Goal: Register for event/course

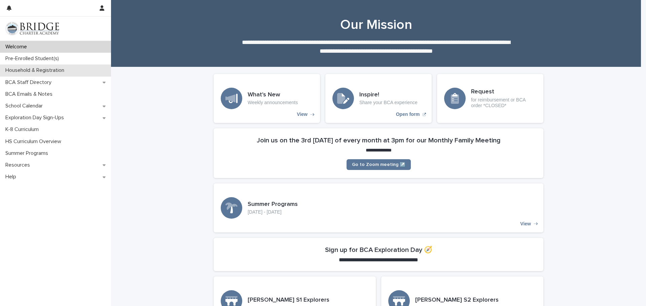
click at [53, 69] on p "Household & Registration" at bounding box center [36, 70] width 67 height 6
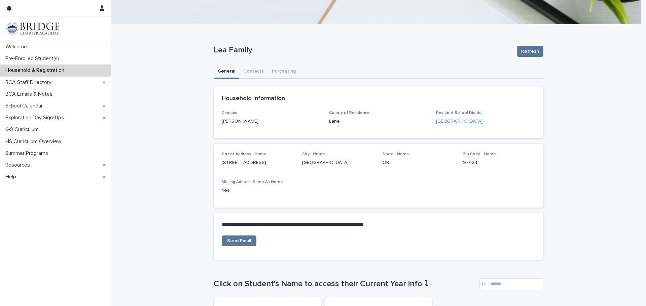
scroll to position [67, 0]
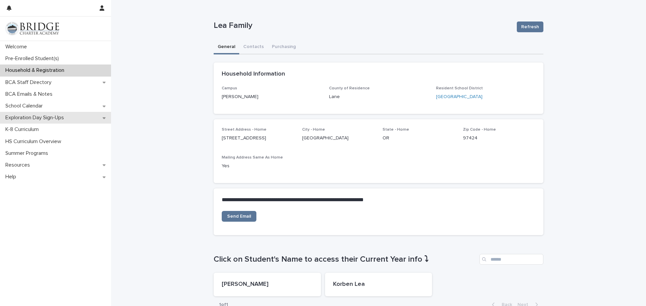
click at [40, 116] on p "Exploration Day Sign-Ups" at bounding box center [36, 118] width 67 height 6
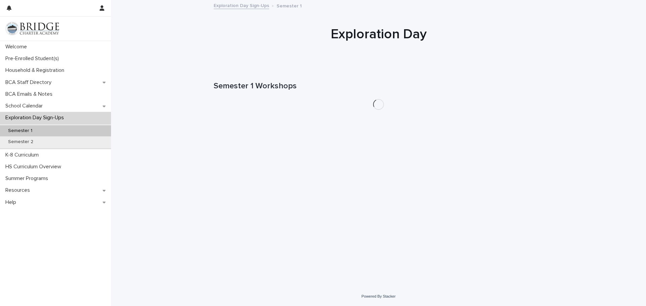
click at [29, 131] on p "Semester 1" at bounding box center [20, 131] width 35 height 6
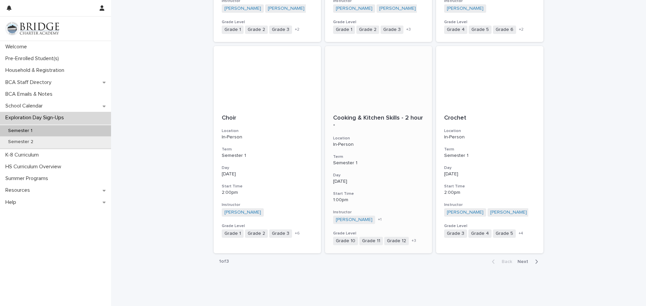
scroll to position [700, 0]
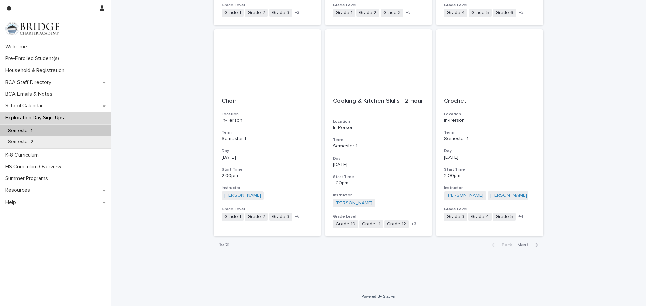
click at [520, 243] on span "Next" at bounding box center [524, 245] width 15 height 5
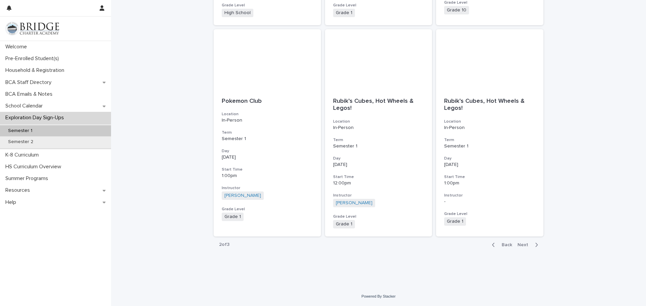
click at [521, 244] on span "Next" at bounding box center [524, 245] width 15 height 5
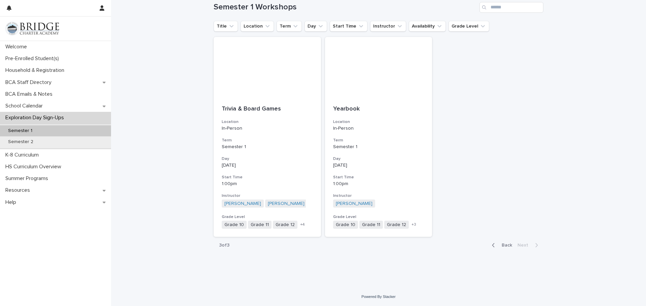
scroll to position [80, 0]
click at [502, 243] on span "Back" at bounding box center [504, 245] width 14 height 5
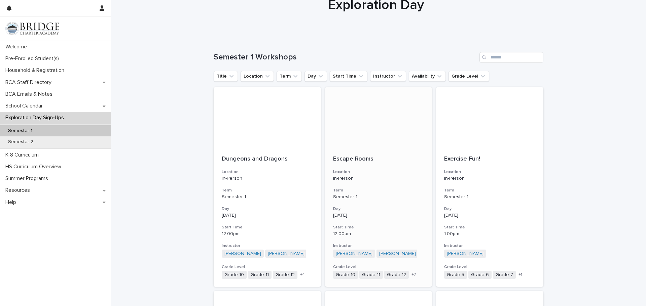
scroll to position [28, 0]
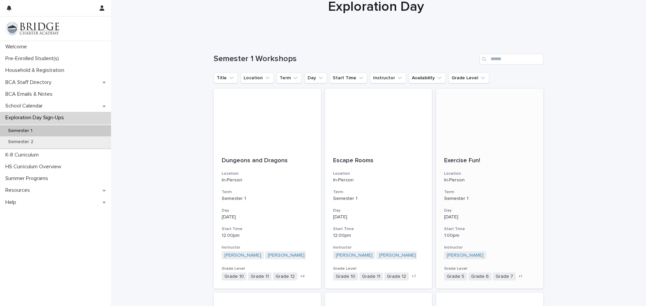
click at [494, 277] on span "Grade 7" at bounding box center [504, 277] width 23 height 8
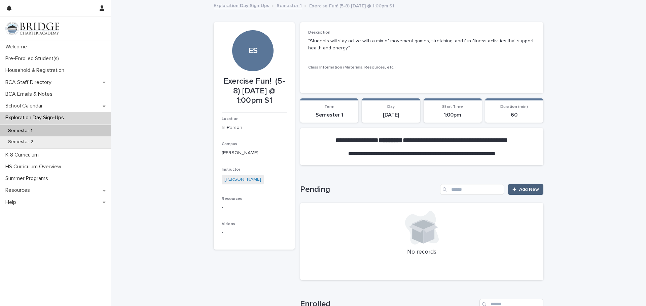
click at [524, 190] on span "Add New" at bounding box center [529, 189] width 20 height 5
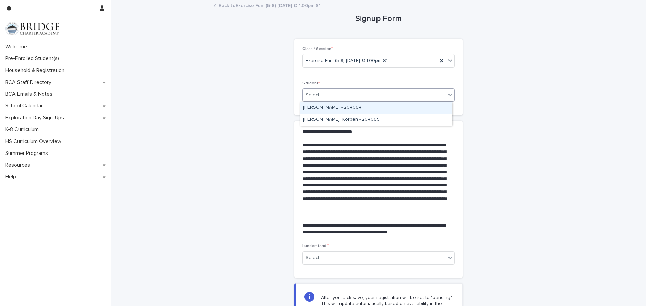
click at [447, 94] on icon at bounding box center [450, 94] width 7 height 7
click at [353, 109] on div "[PERSON_NAME] - 204064" at bounding box center [375, 108] width 151 height 12
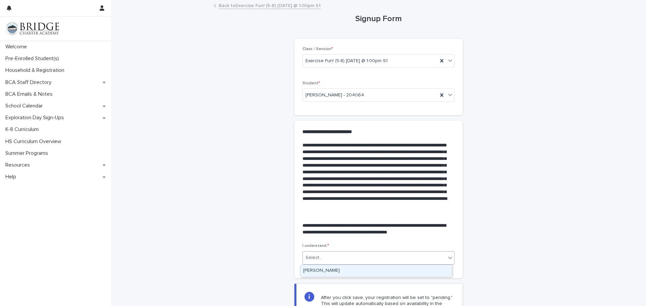
click at [447, 255] on icon at bounding box center [450, 258] width 7 height 7
click at [323, 271] on div "[PERSON_NAME]" at bounding box center [375, 271] width 151 height 12
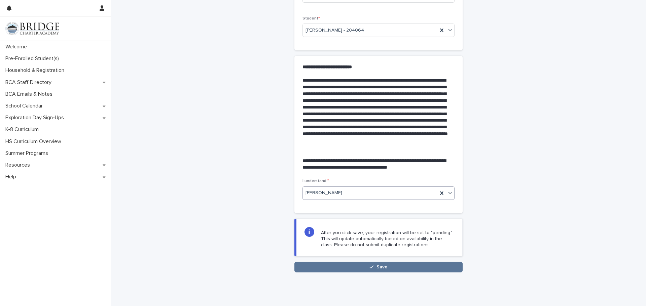
scroll to position [84, 0]
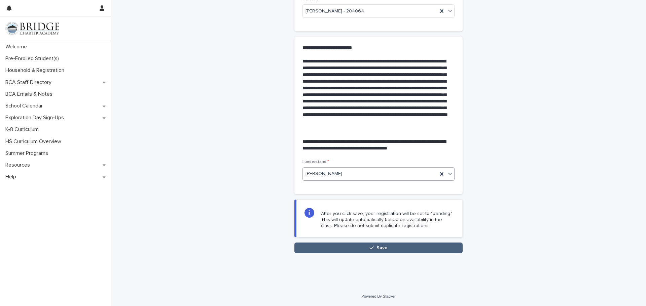
click at [378, 248] on span "Save" at bounding box center [381, 248] width 11 height 5
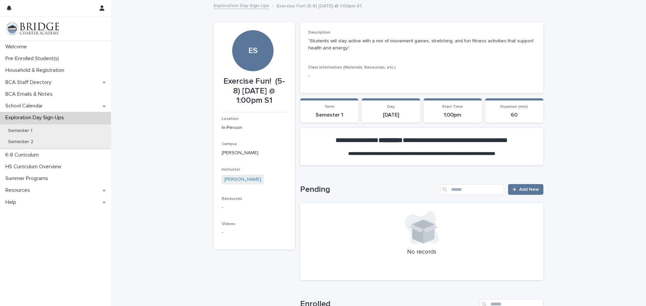
click at [236, 5] on link "Exploration Day Sign-Ups" at bounding box center [241, 5] width 55 height 8
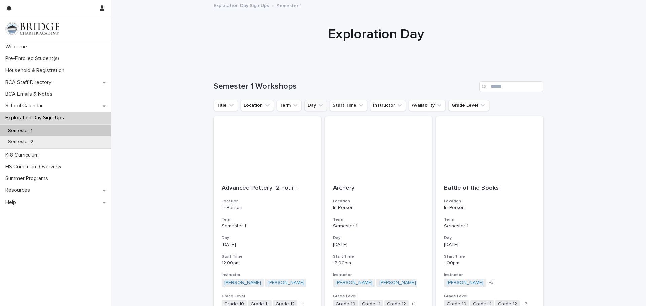
click at [317, 104] on icon "Day" at bounding box center [320, 105] width 7 height 7
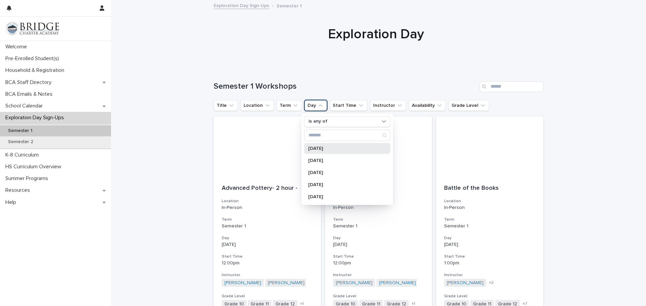
click at [313, 145] on div "[DATE]" at bounding box center [347, 148] width 86 height 11
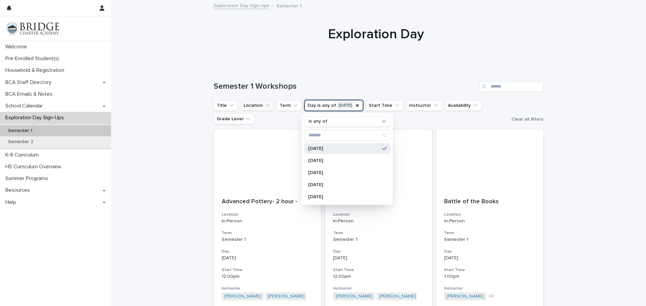
click at [265, 106] on icon "Location" at bounding box center [267, 105] width 4 height 2
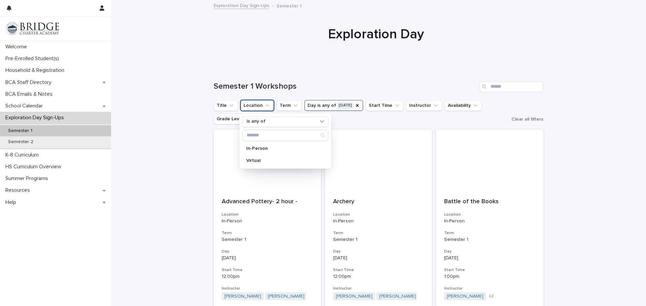
click at [264, 107] on icon "Location" at bounding box center [267, 105] width 7 height 7
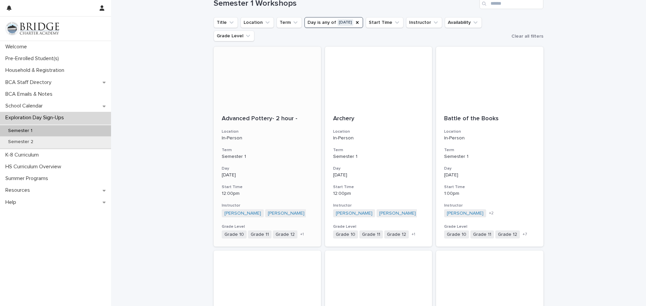
scroll to position [34, 0]
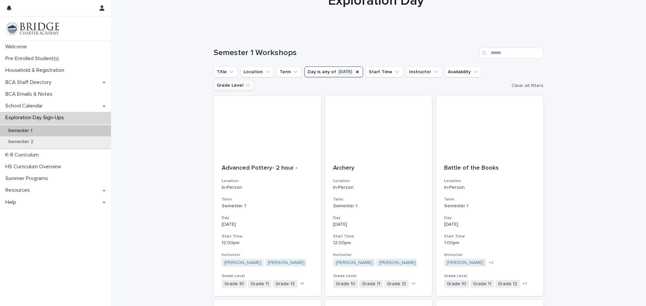
click at [244, 84] on icon "Grade Level" at bounding box center [247, 85] width 7 height 7
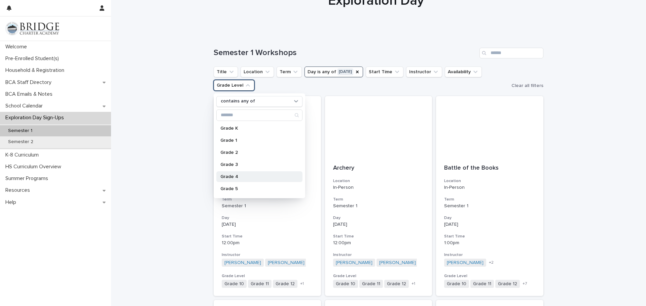
click at [233, 176] on p "Grade 4" at bounding box center [255, 177] width 71 height 5
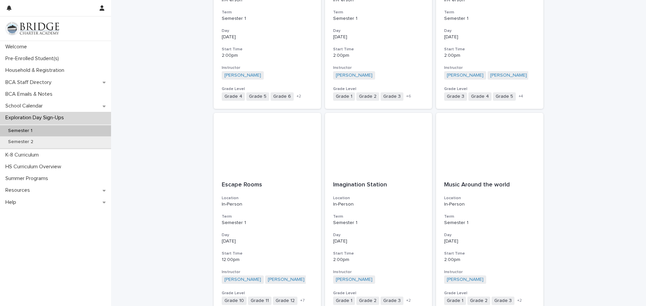
scroll to position [437, 0]
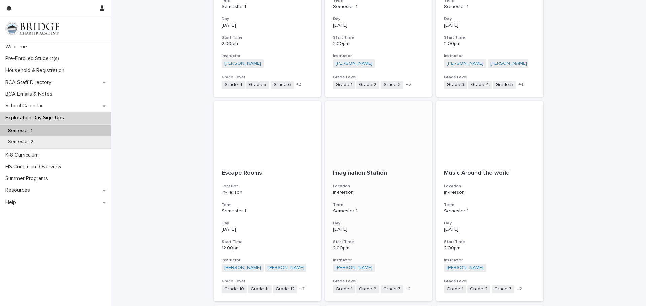
click at [358, 174] on p "Imagination Station" at bounding box center [378, 173] width 91 height 7
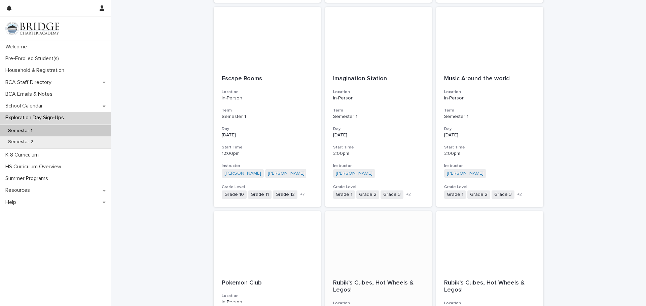
scroll to position [504, 0]
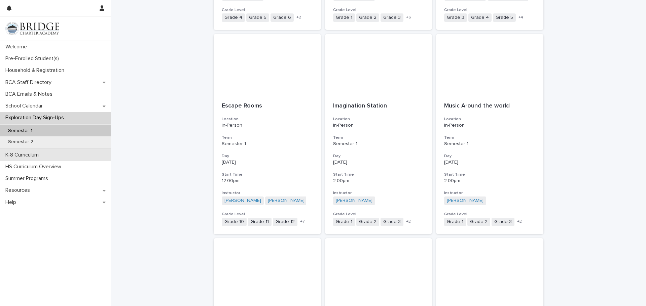
click at [30, 155] on p "K-8 Curriculum" at bounding box center [23, 155] width 41 height 6
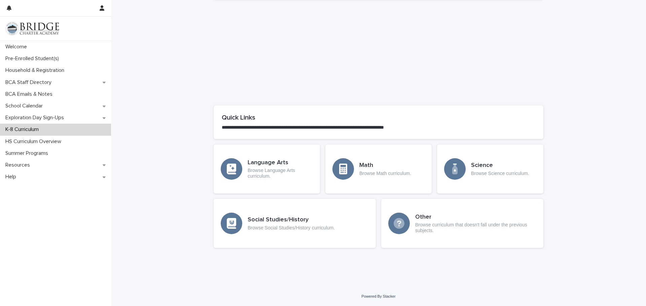
scroll to position [187, 0]
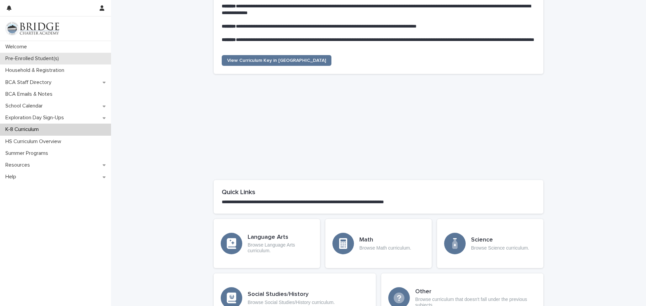
click at [27, 60] on p "Pre-Enrolled Student(s)" at bounding box center [34, 58] width 62 height 6
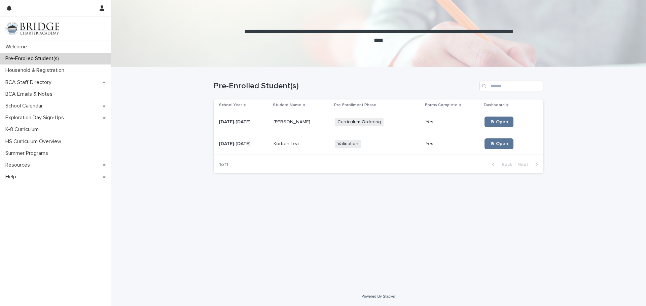
click at [280, 145] on p "Korben Lea" at bounding box center [286, 143] width 27 height 7
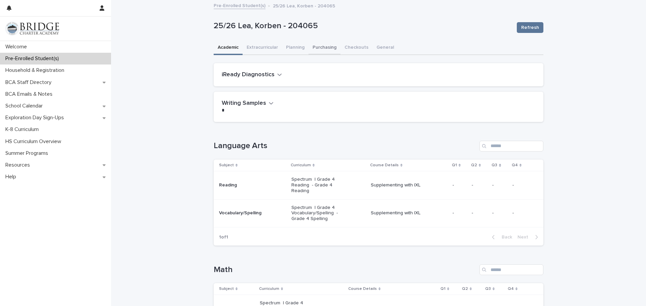
click at [322, 48] on button "Purchasing" at bounding box center [324, 48] width 32 height 14
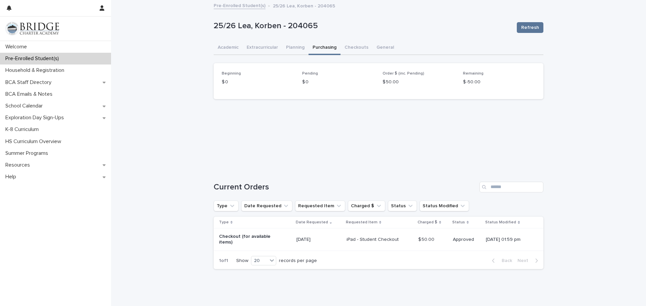
click at [164, 151] on div "Loading... Saving… Loading... Saving… 25/26 [PERSON_NAME] - 204065 Refresh 25/2…" at bounding box center [378, 155] width 535 height 308
click at [374, 47] on button "General" at bounding box center [385, 48] width 26 height 14
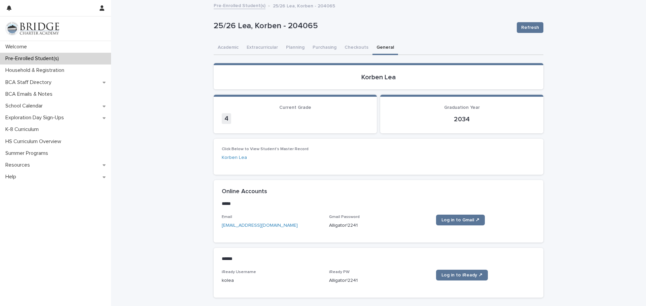
click at [253, 225] on link "[EMAIL_ADDRESS][DOMAIN_NAME]" at bounding box center [260, 225] width 76 height 5
click at [22, 45] on p "Welcome" at bounding box center [18, 47] width 30 height 6
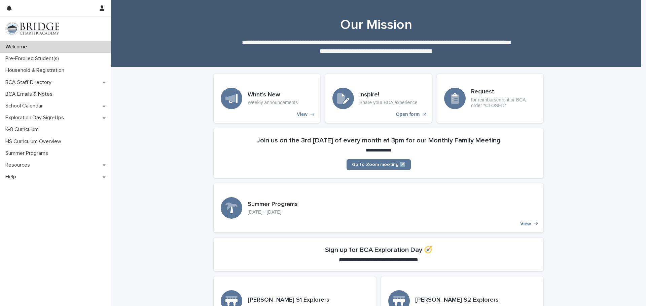
click at [454, 96] on icon at bounding box center [454, 97] width 5 height 8
click at [267, 102] on p "Weekly announcements" at bounding box center [273, 103] width 50 height 6
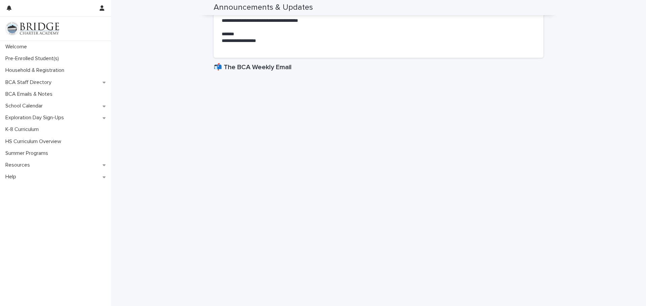
scroll to position [269, 0]
